Goal: Transaction & Acquisition: Download file/media

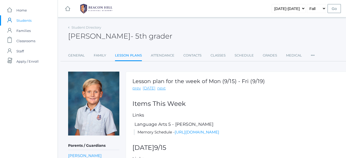
scroll to position [113, 0]
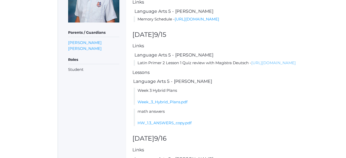
click at [251, 65] on link "[URL][DOMAIN_NAME]" at bounding box center [273, 62] width 45 height 5
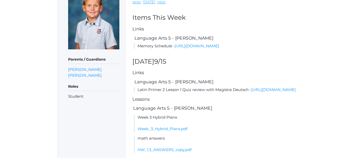
scroll to position [91, 0]
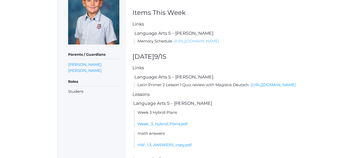
click at [175, 44] on link "[URL][DOMAIN_NAME]" at bounding box center [197, 41] width 45 height 5
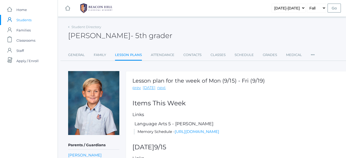
scroll to position [0, 0]
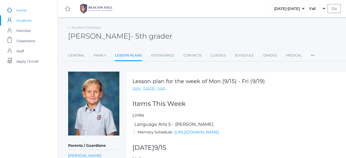
click at [23, 9] on span "Home" at bounding box center [21, 10] width 10 height 10
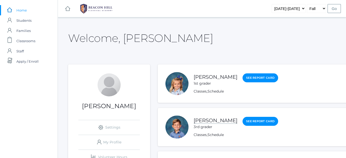
click at [219, 121] on link "[PERSON_NAME]" at bounding box center [216, 121] width 44 height 6
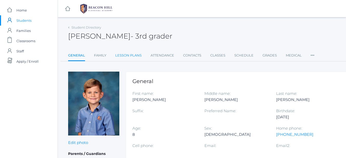
click at [126, 59] on link "Lesson Plans" at bounding box center [128, 55] width 26 height 10
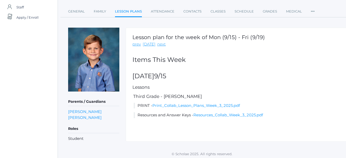
scroll to position [46, 0]
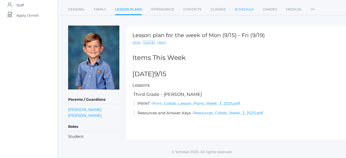
click at [246, 9] on link "Schedule" at bounding box center [244, 9] width 19 height 10
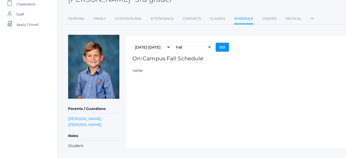
scroll to position [46, 0]
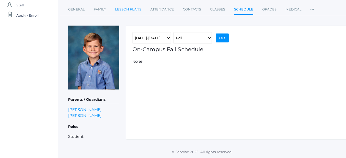
click at [126, 5] on link "Lesson Plans" at bounding box center [128, 9] width 26 height 10
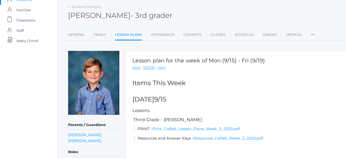
scroll to position [46, 0]
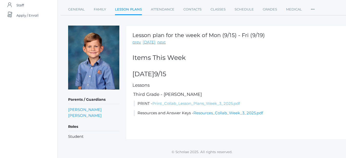
click at [157, 103] on link "Print_Collab_Lesson_Plans_Week_3_2025.pdf" at bounding box center [196, 103] width 88 height 5
click at [155, 107] on div "Lesson plan for the week of Mon (9/15) - Fri (9/19) prev [DATE] next Items [DAT…" at bounding box center [240, 83] width 229 height 114
drag, startPoint x: 144, startPoint y: 104, endPoint x: 143, endPoint y: 107, distance: 2.7
click at [143, 107] on div "Lesson plan for the week of Mon (9/15) - Fri (9/19) prev [DATE] next Items [DAT…" at bounding box center [240, 83] width 229 height 114
click at [141, 104] on li "PRINT - Print_Collab_Lesson_Plans_Week_3_2025.pdf" at bounding box center [241, 104] width 215 height 6
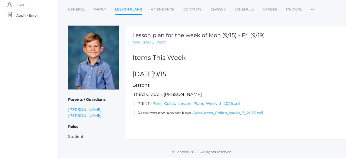
click at [153, 106] on li "PRINT - Print_Collab_Lesson_Plans_Week_3_2025.pdf" at bounding box center [241, 104] width 215 height 6
click at [156, 105] on link "Print_Collab_Lesson_Plans_Week_3_2025.pdf" at bounding box center [196, 103] width 88 height 5
click at [176, 106] on li "PRINT - Print_Collab_Lesson_Plans_Week_3_2025.pdf" at bounding box center [241, 104] width 215 height 6
click at [176, 105] on link "Print_Collab_Lesson_Plans_Week_3_2025.pdf" at bounding box center [196, 103] width 88 height 5
